Goal: Navigation & Orientation: Go to known website

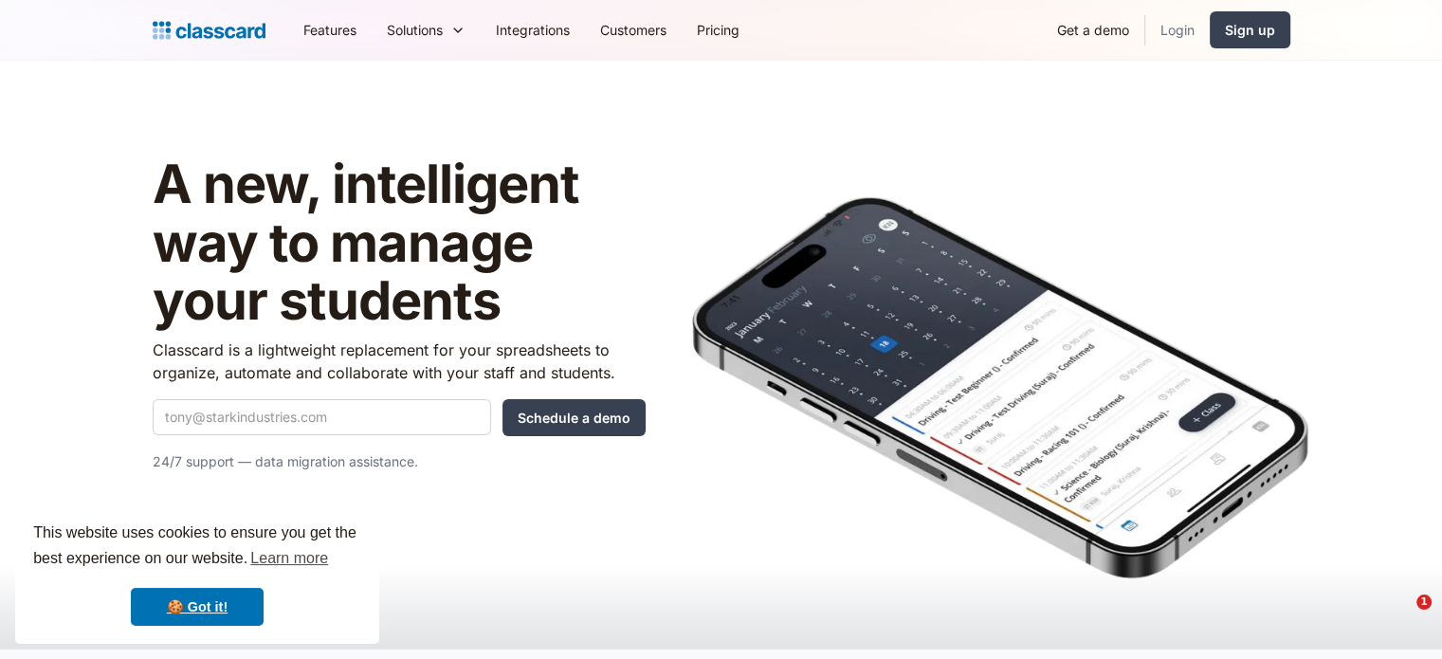
click at [1166, 29] on link "Login" at bounding box center [1177, 30] width 64 height 43
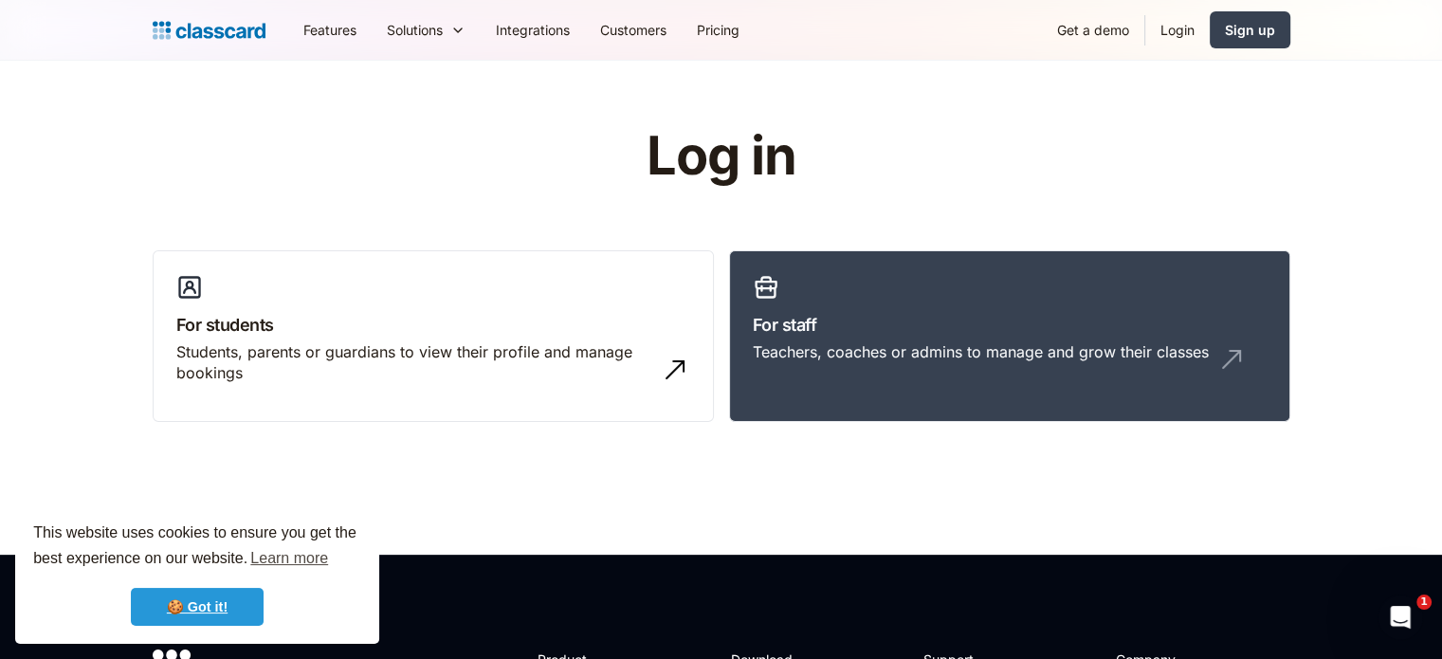
click at [209, 606] on link "🍪 Got it!" at bounding box center [197, 607] width 133 height 38
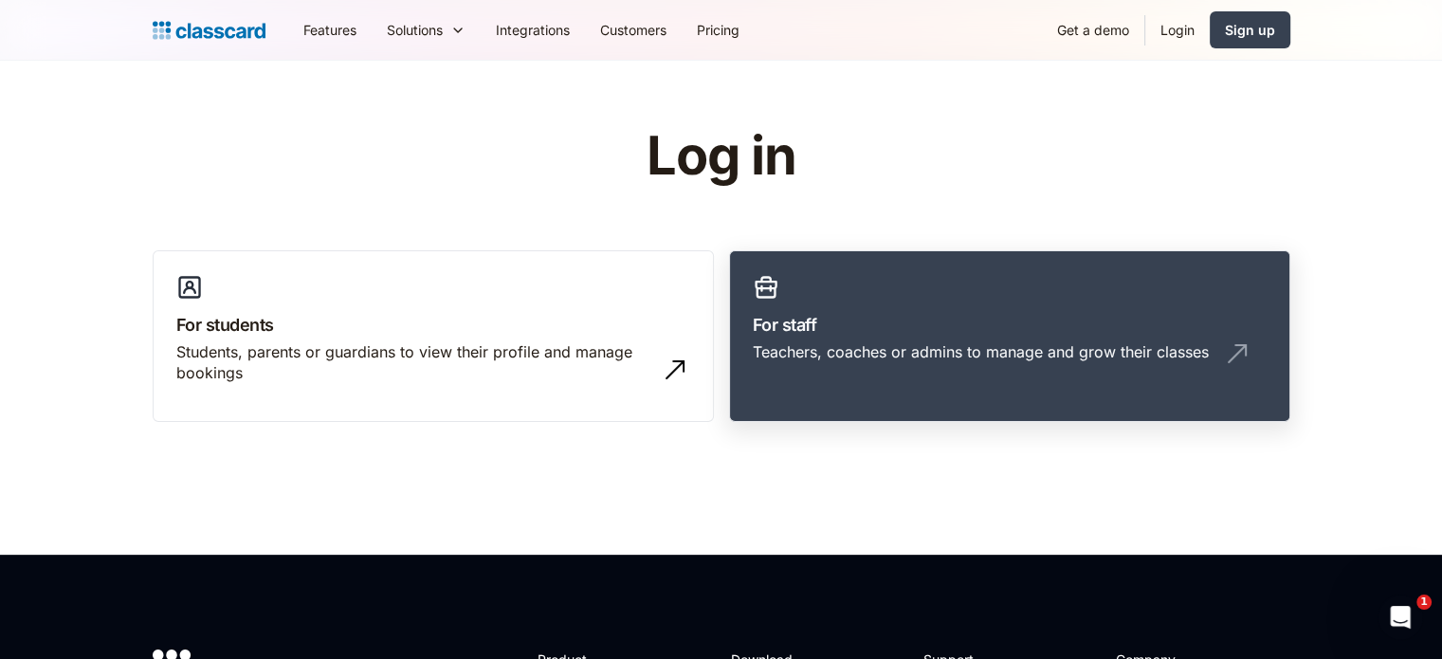
click at [959, 390] on link "For staff Teachers, coaches or admins to manage and grow their classes" at bounding box center [1009, 336] width 561 height 173
